Goal: Task Accomplishment & Management: Manage account settings

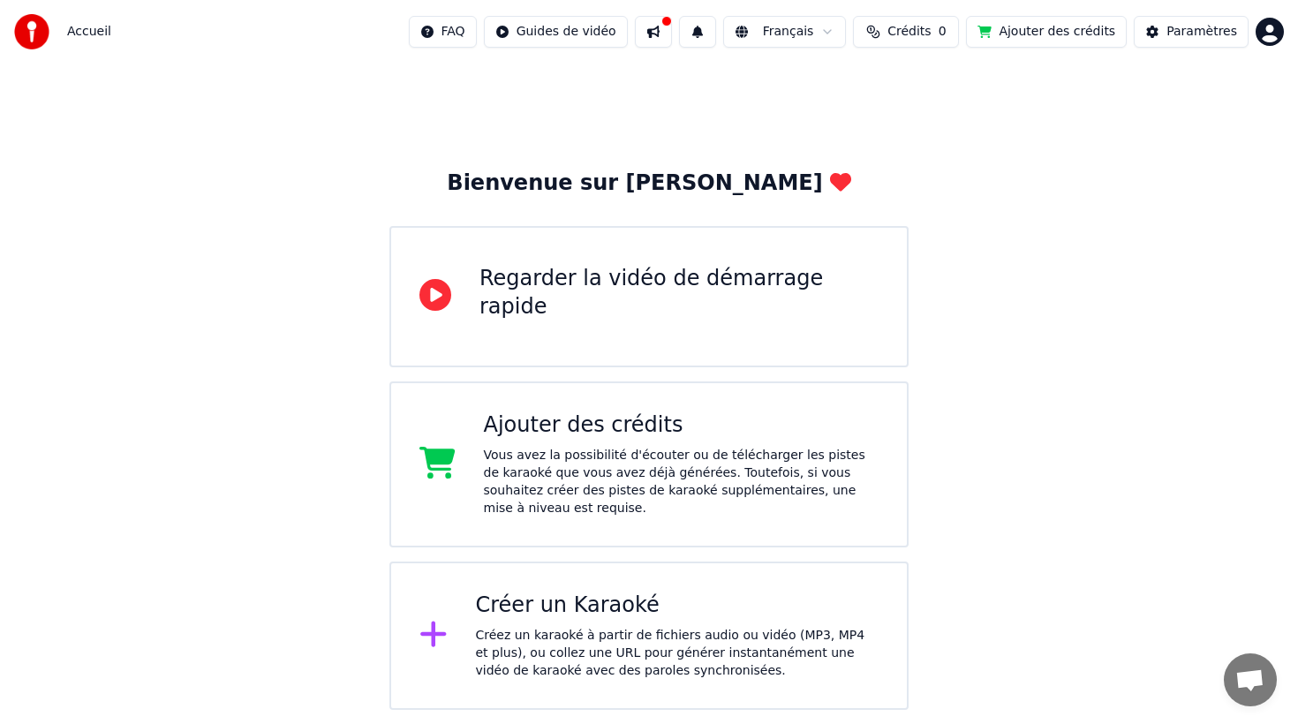
click at [918, 39] on span "Crédits" at bounding box center [909, 32] width 43 height 18
click at [890, 86] on th "Restant" at bounding box center [894, 83] width 61 height 35
click at [969, 89] on th "Expiration (jours)" at bounding box center [985, 83] width 121 height 35
click at [910, 137] on button "Actualiser" at bounding box center [915, 133] width 105 height 32
click at [649, 511] on div "Vous avez la possibilité d'écouter ou de télécharger les pistes de karaoké que …" at bounding box center [682, 482] width 396 height 71
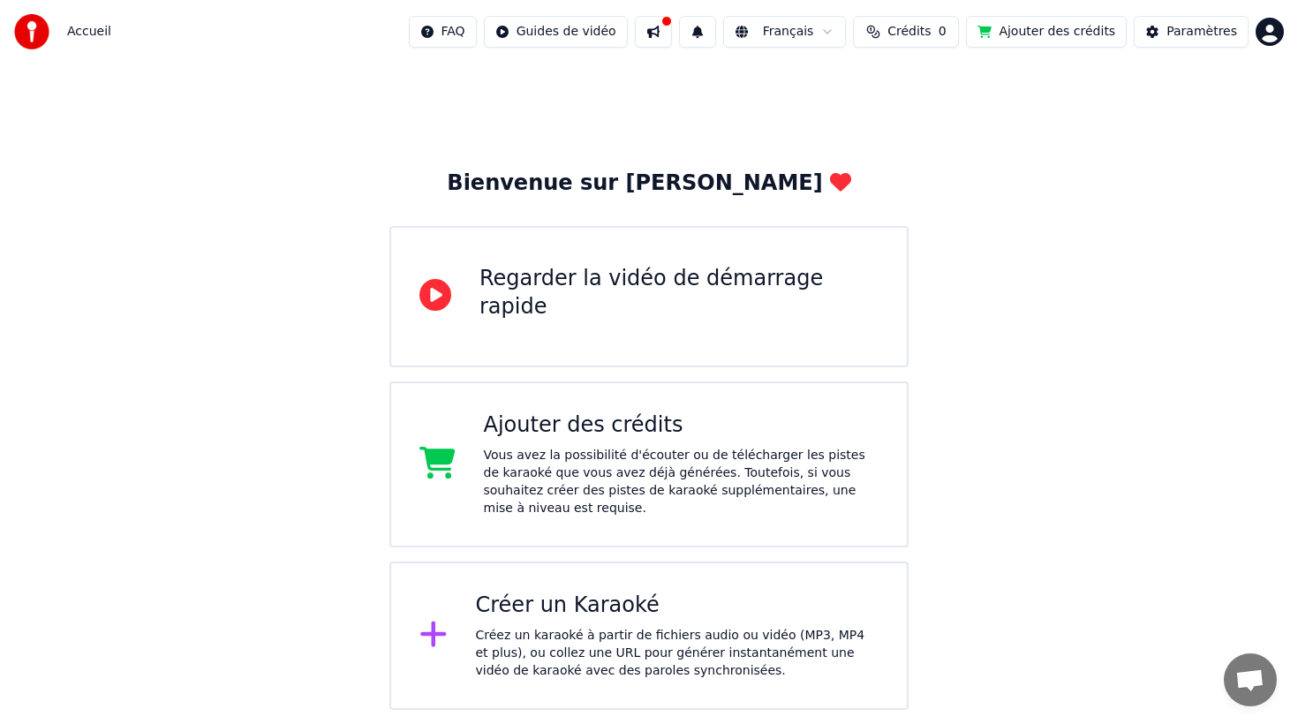
click at [668, 32] on button at bounding box center [653, 32] width 37 height 32
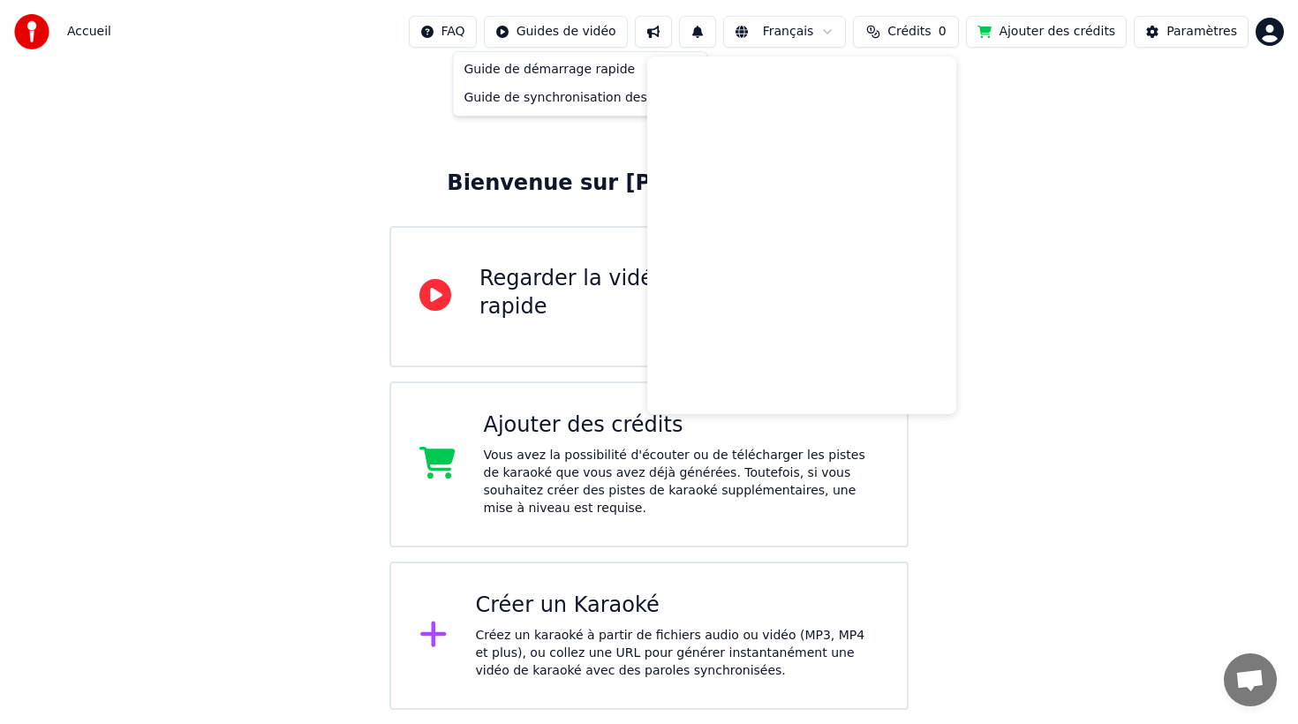
click at [593, 39] on html "Accueil FAQ Guides de vidéo Français Crédits 0 Ajouter des crédits Paramètres B…" at bounding box center [649, 355] width 1298 height 710
click at [1161, 32] on html "Accueil FAQ Guides de vidéo Français Crédits 0 Ajouter des crédits Paramètres B…" at bounding box center [649, 355] width 1298 height 710
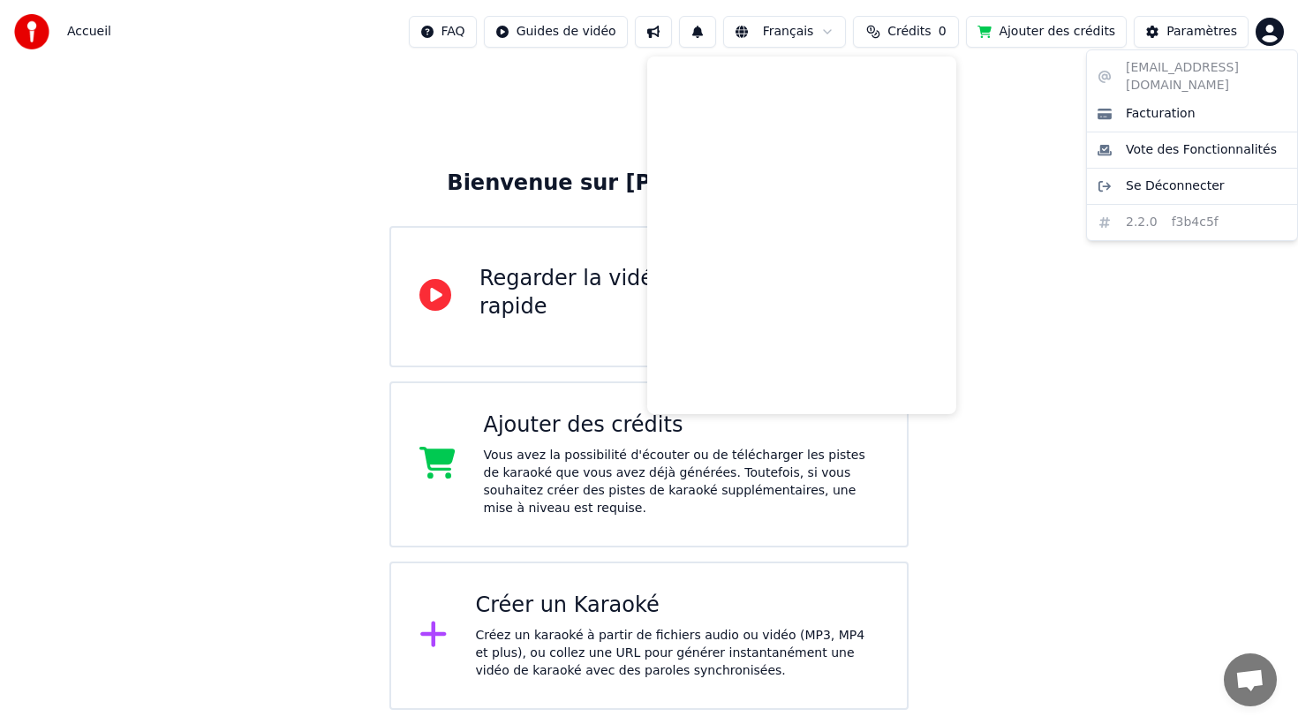
click at [1273, 36] on html "Accueil FAQ Guides de vidéo Français Crédits 0 Ajouter des crédits Paramètres B…" at bounding box center [649, 355] width 1298 height 710
